Goal: Task Accomplishment & Management: Use online tool/utility

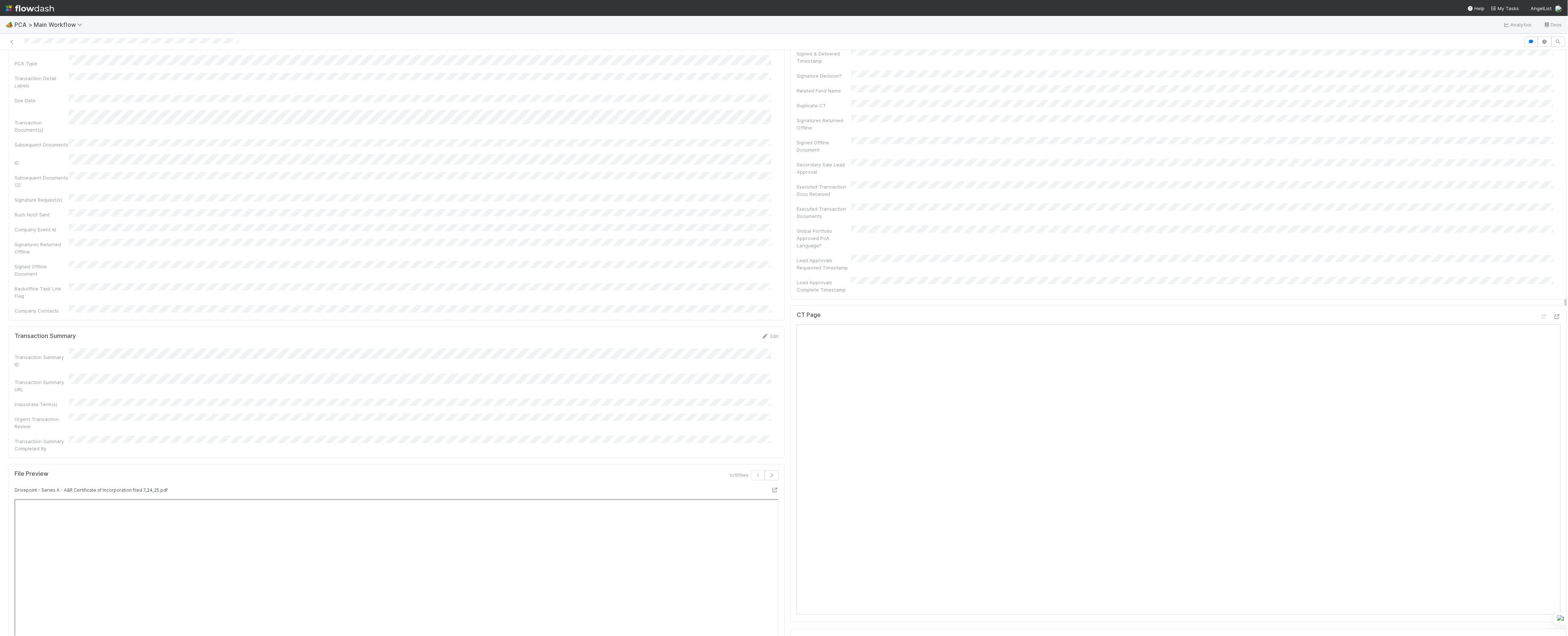
scroll to position [774, 0]
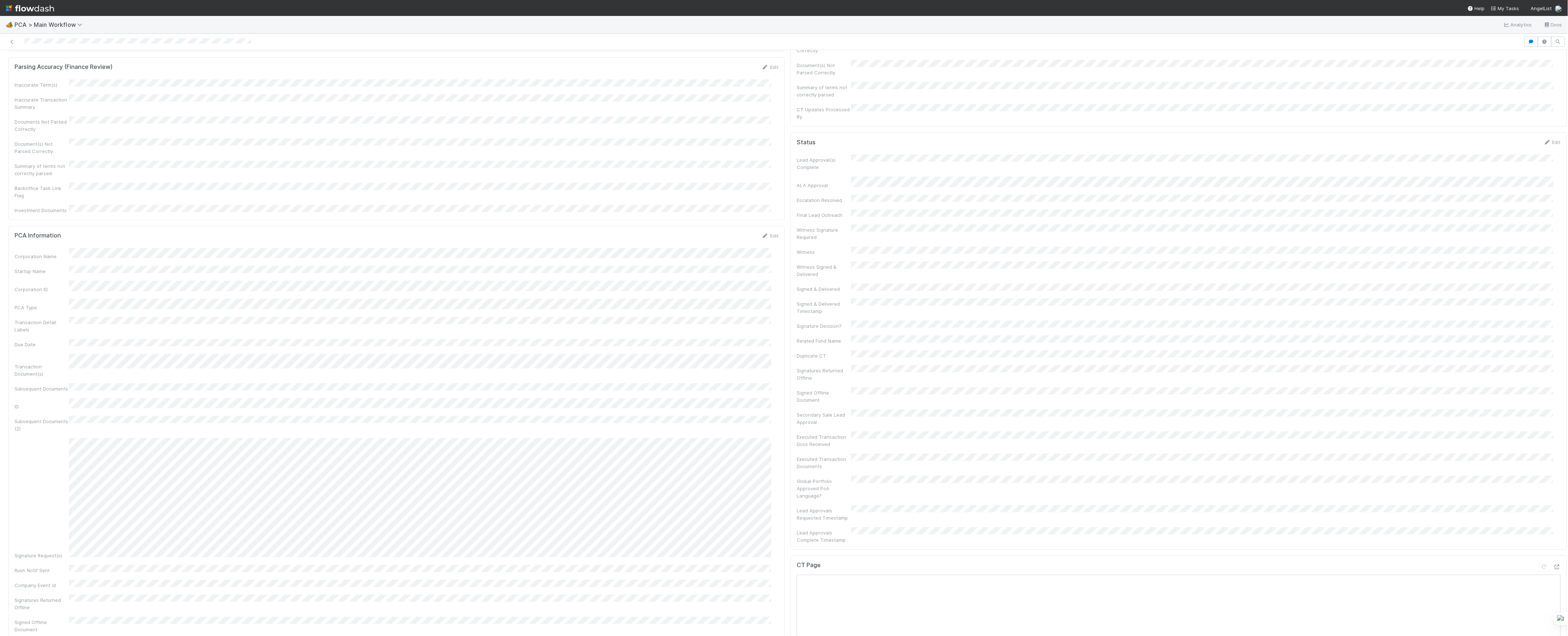
scroll to position [96, 0]
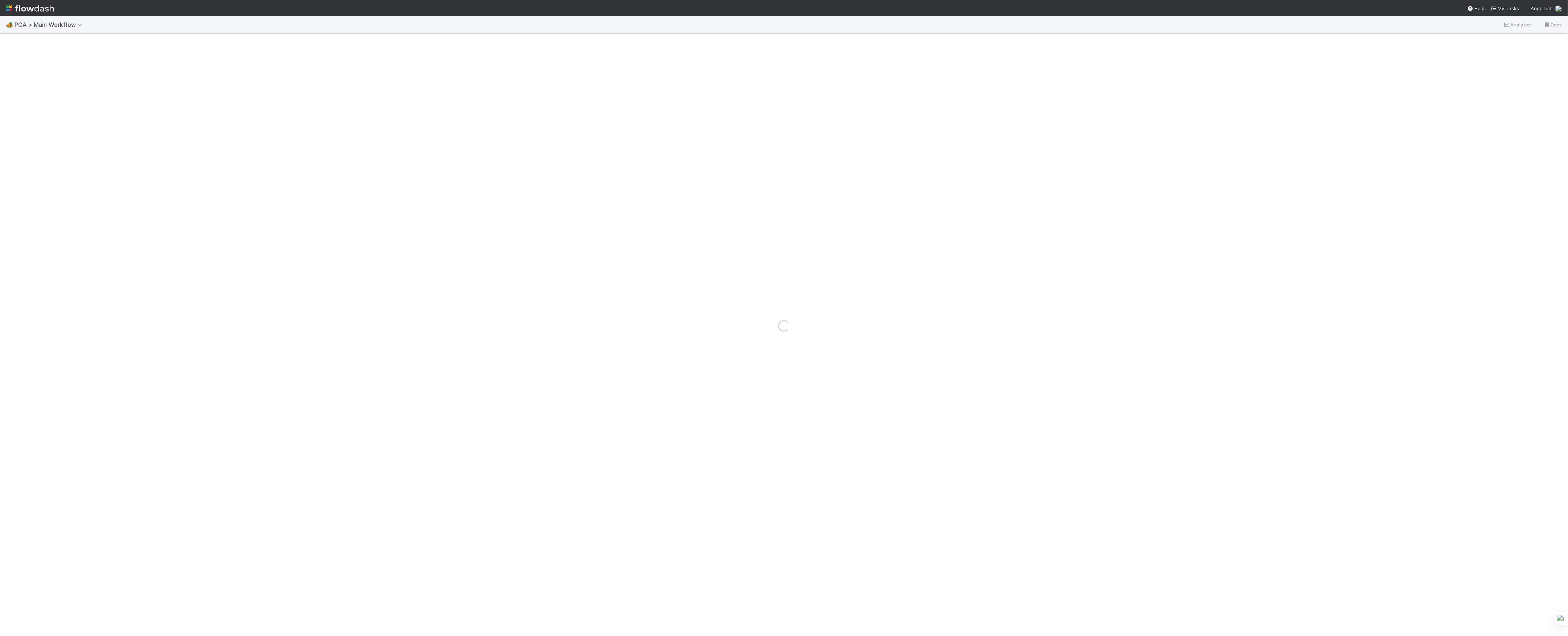
click at [1295, 387] on div "Loading..." at bounding box center [784, 326] width 1568 height 620
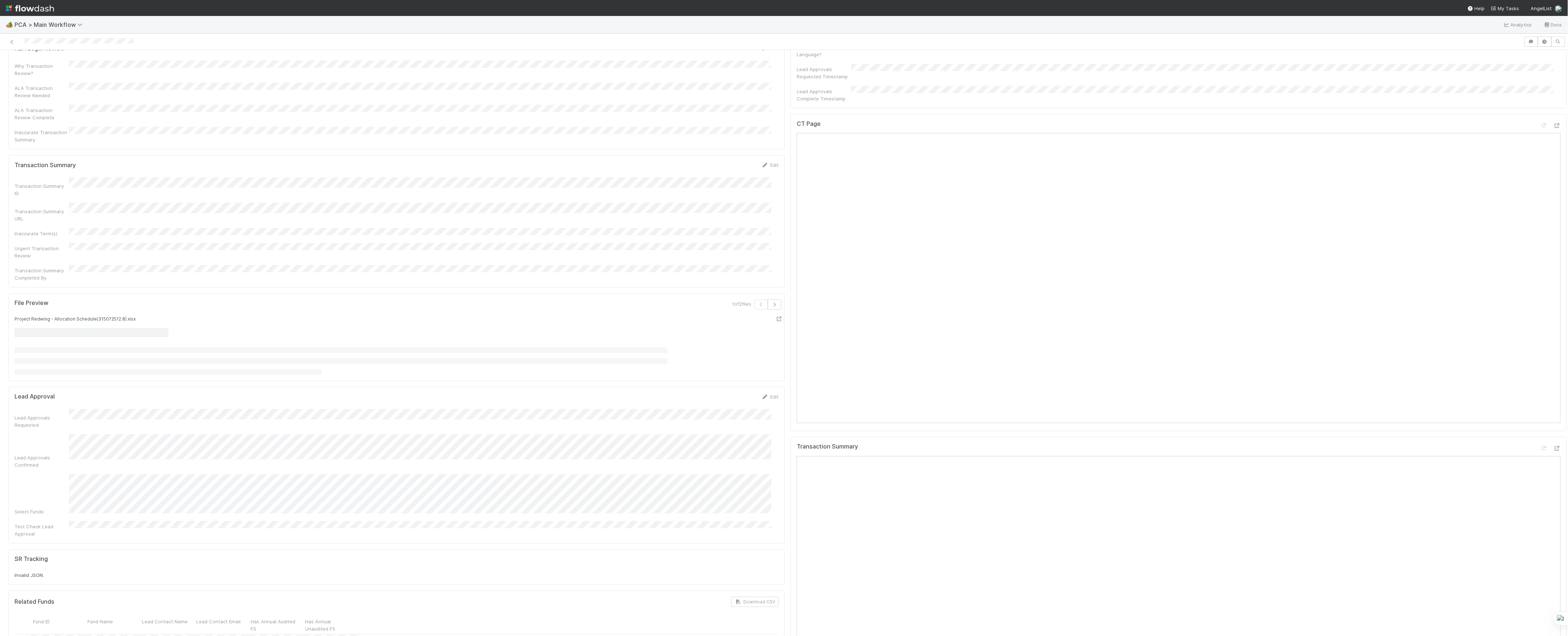
scroll to position [386, 0]
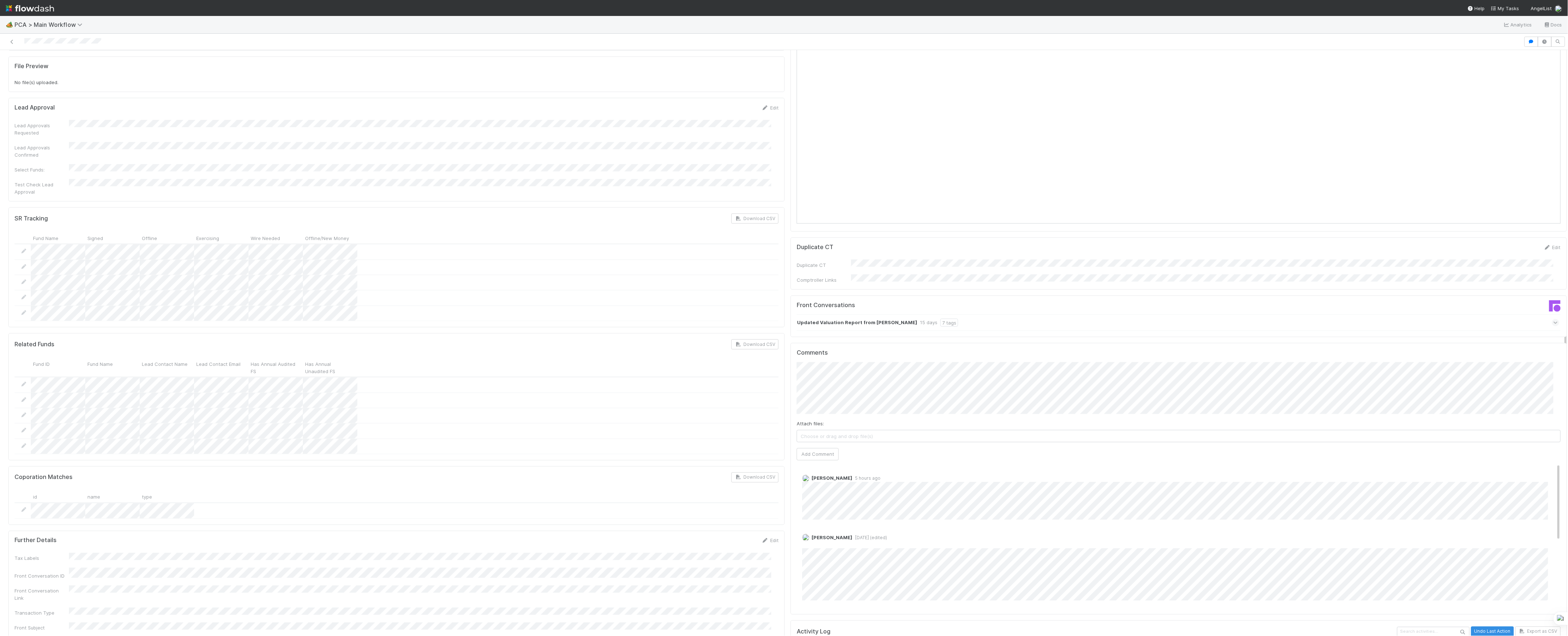
scroll to position [774, 0]
click at [974, 319] on div "Updated Valuation Report from Chris Kantrowitz 15 days 7 tags" at bounding box center [1178, 327] width 763 height 17
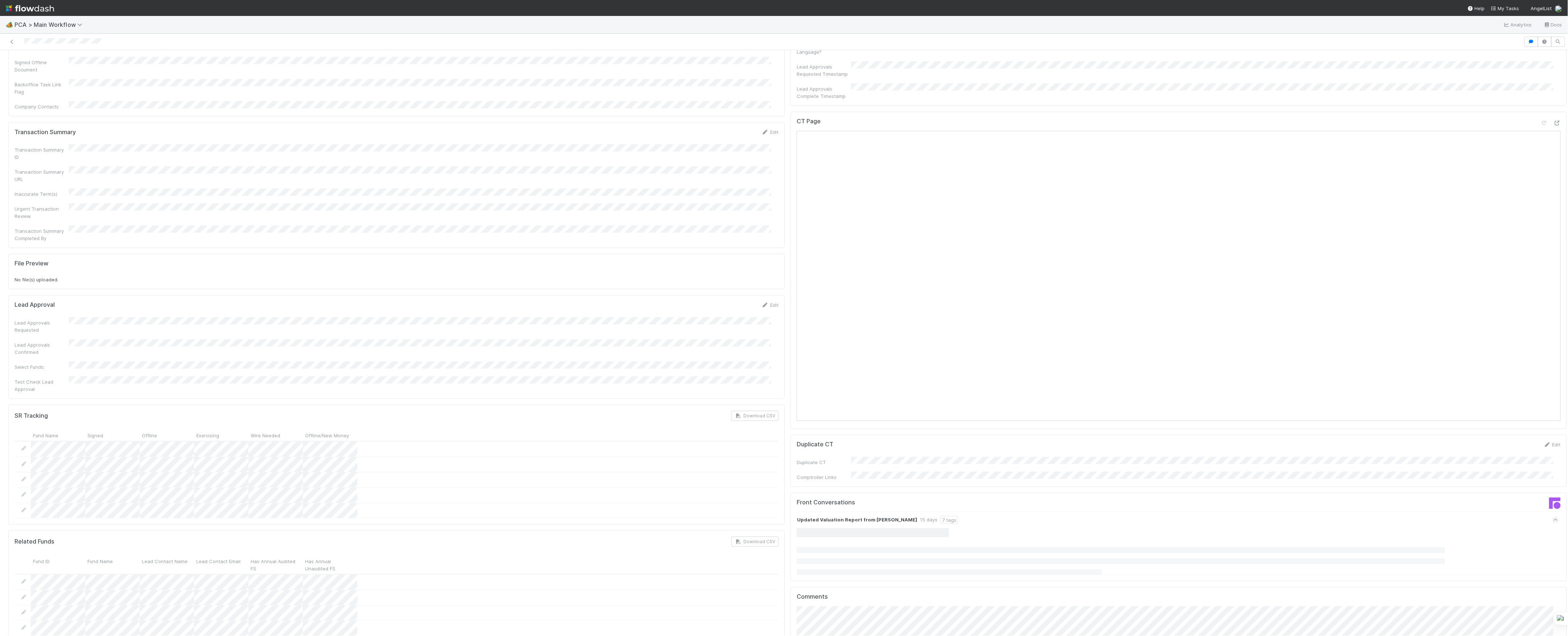
scroll to position [870, 0]
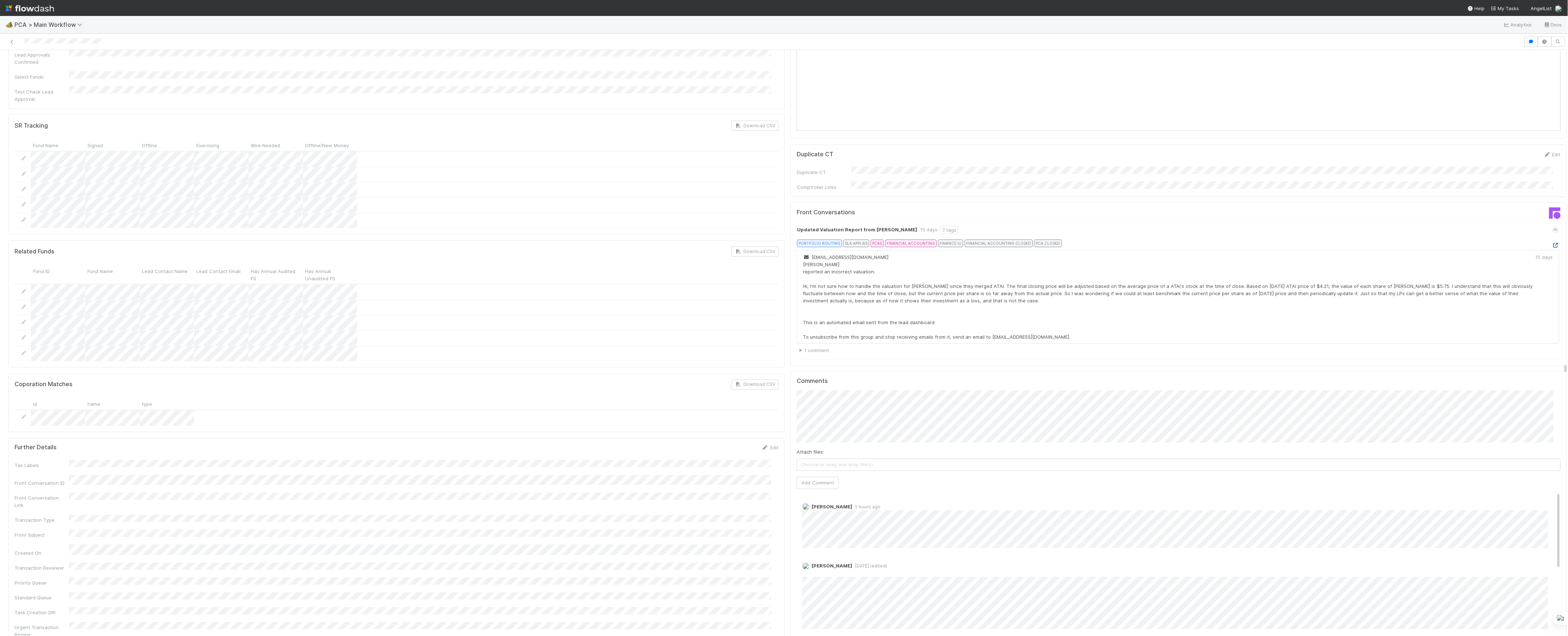
click at [1552, 243] on icon at bounding box center [1556, 245] width 7 height 5
click at [859, 396] on div "Attach files: Choose or drag and drop file(s) Add Comment" at bounding box center [1178, 439] width 764 height 98
click at [843, 370] on button "Roselyn de Villa" at bounding box center [823, 368] width 55 height 10
click at [825, 477] on button "Add Comment" at bounding box center [818, 483] width 42 height 12
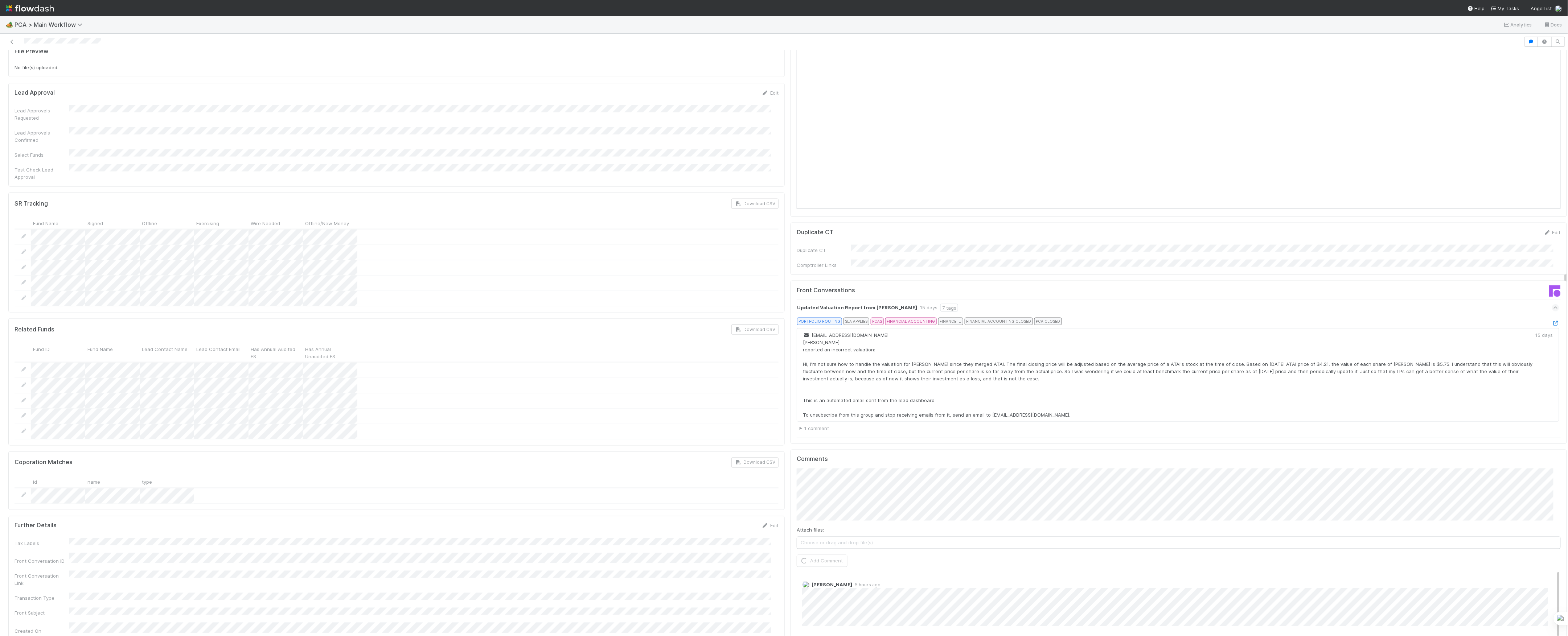
scroll to position [966, 0]
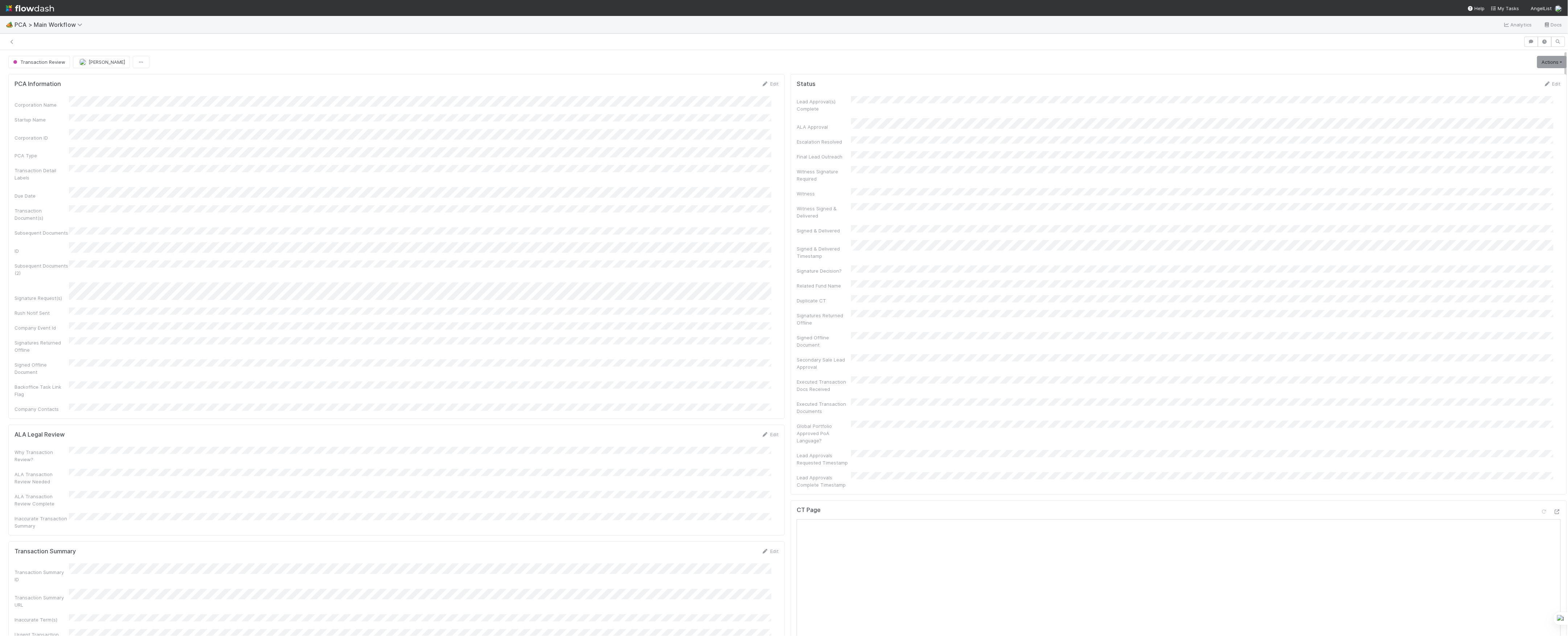
click at [777, 424] on div "ALA Legal Review Edit Why Transaction Review? ALA Transaction Review Needed ALA…" at bounding box center [396, 480] width 777 height 111
